Goal: Find specific page/section: Find specific page/section

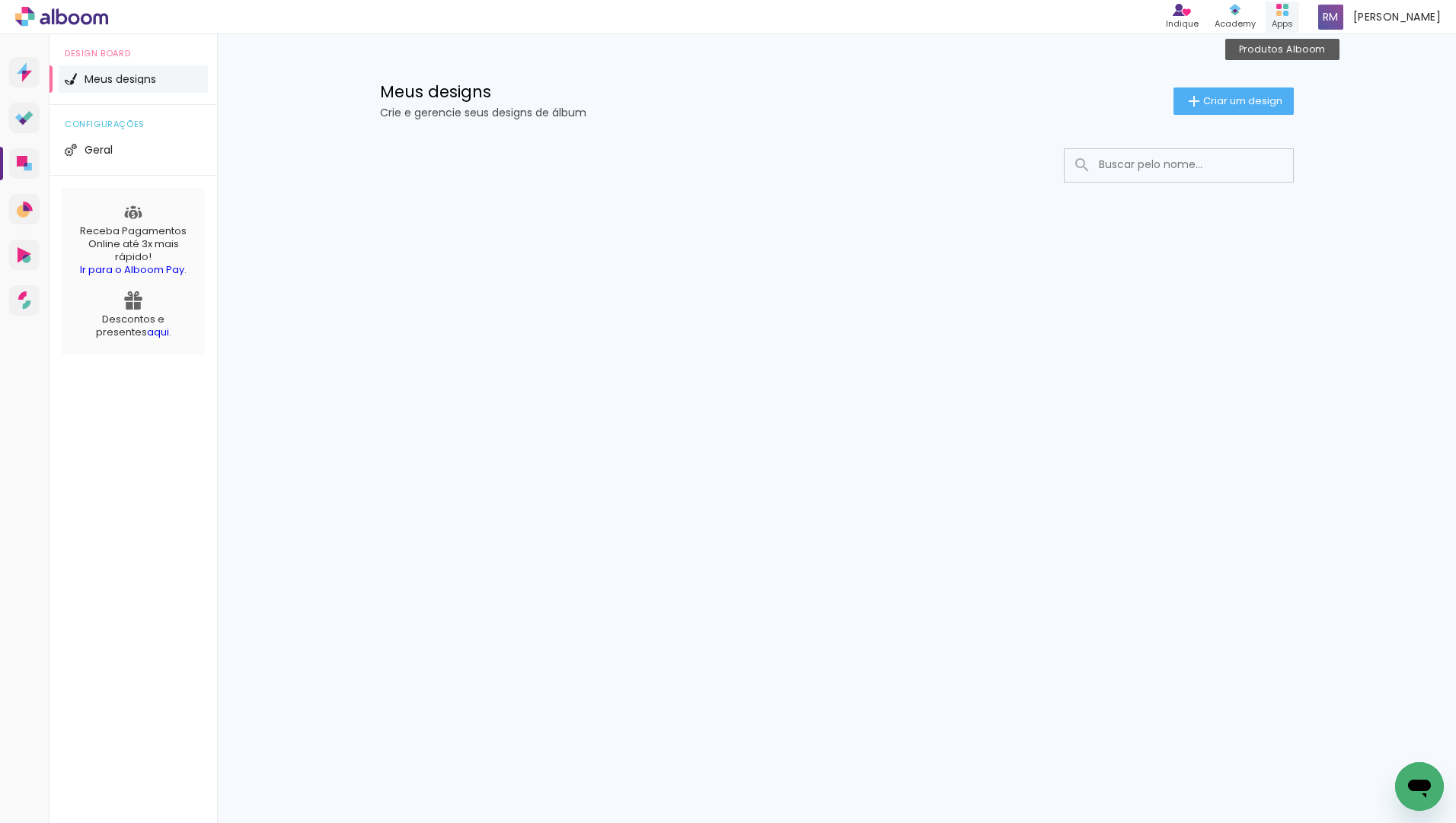
click at [1280, 18] on div "Apps" at bounding box center [1282, 24] width 22 height 13
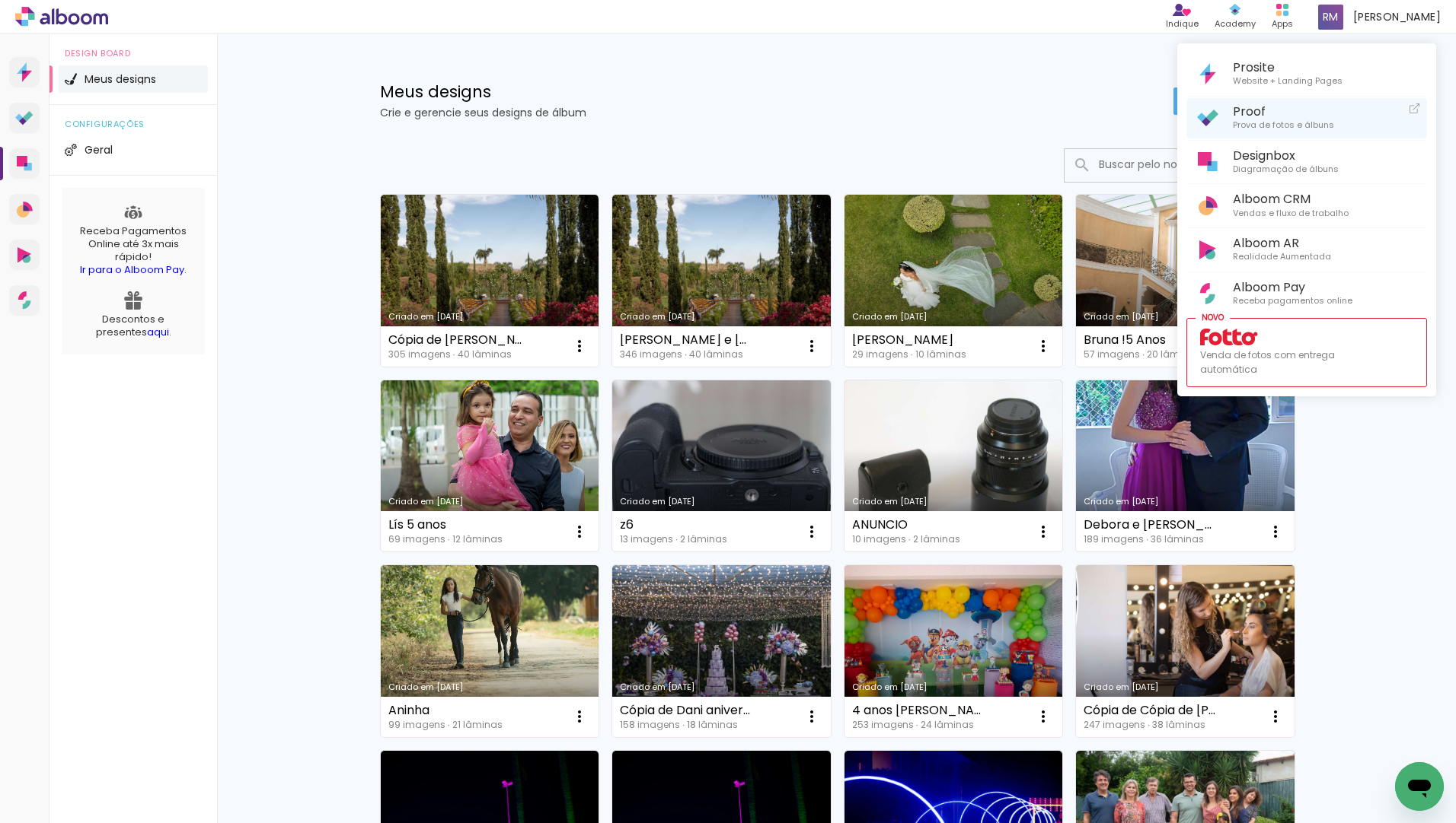
click at [1276, 115] on span "Proof" at bounding box center [1283, 111] width 102 height 14
